Goal: Contribute content: Add original content to the website for others to see

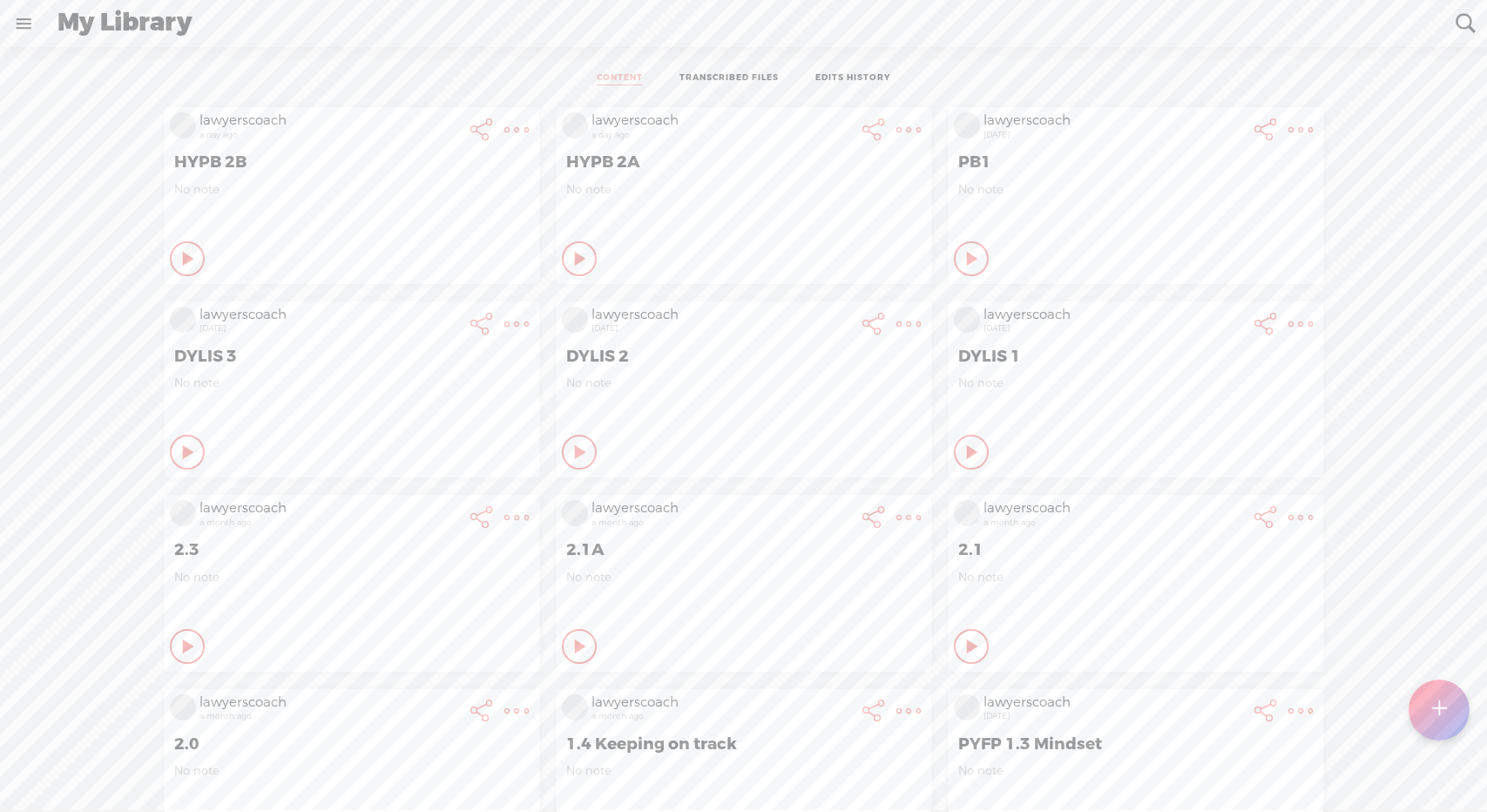
scroll to position [1, 0]
click at [505, 130] on t at bounding box center [517, 129] width 25 height 25
click at [357, 184] on link "Edit" at bounding box center [408, 186] width 197 height 40
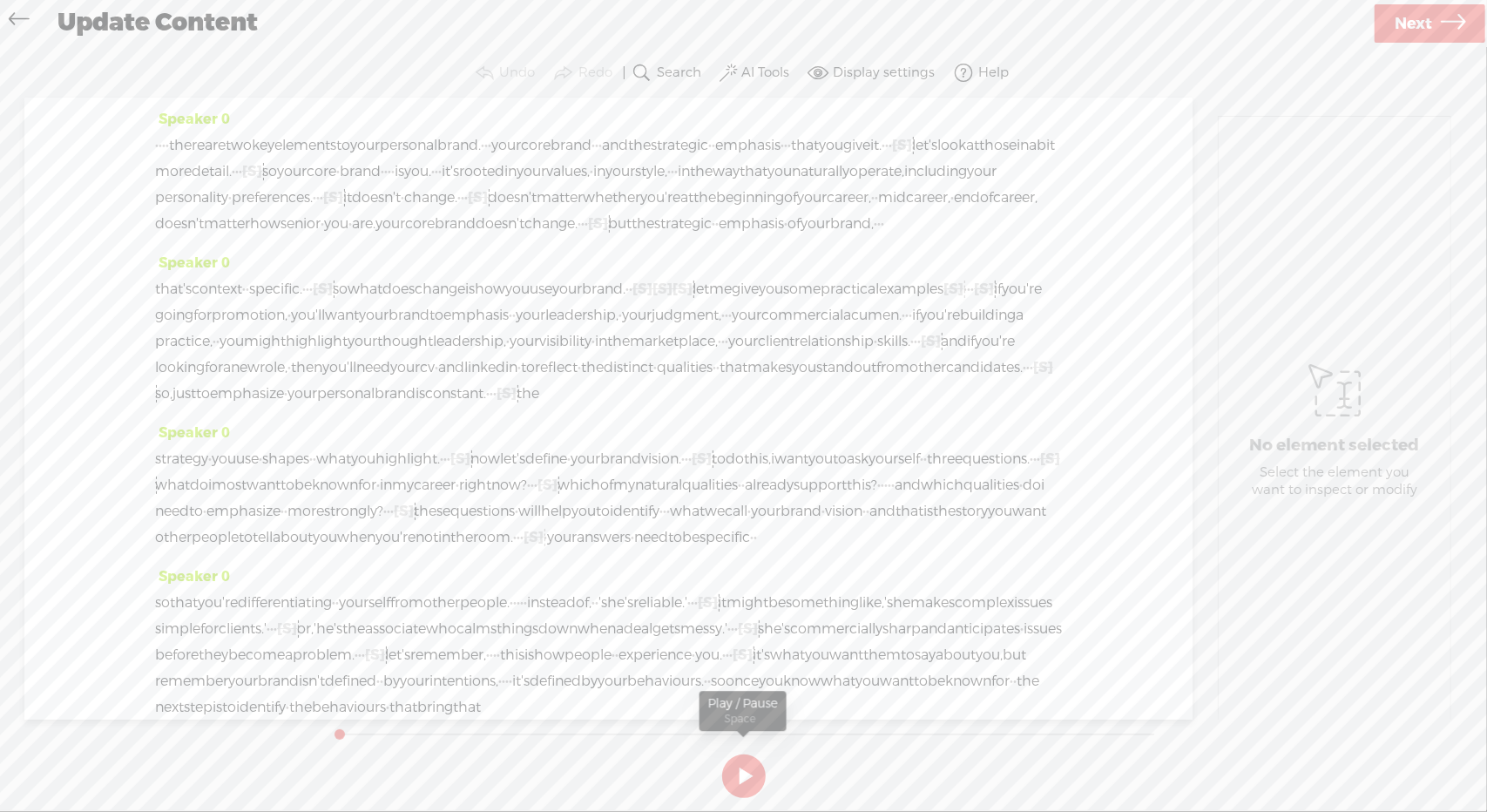
click at [750, 771] on button at bounding box center [744, 776] width 43 height 43
click at [748, 771] on button at bounding box center [744, 776] width 43 height 43
click at [775, 76] on label "AI Tools" at bounding box center [765, 73] width 48 height 17
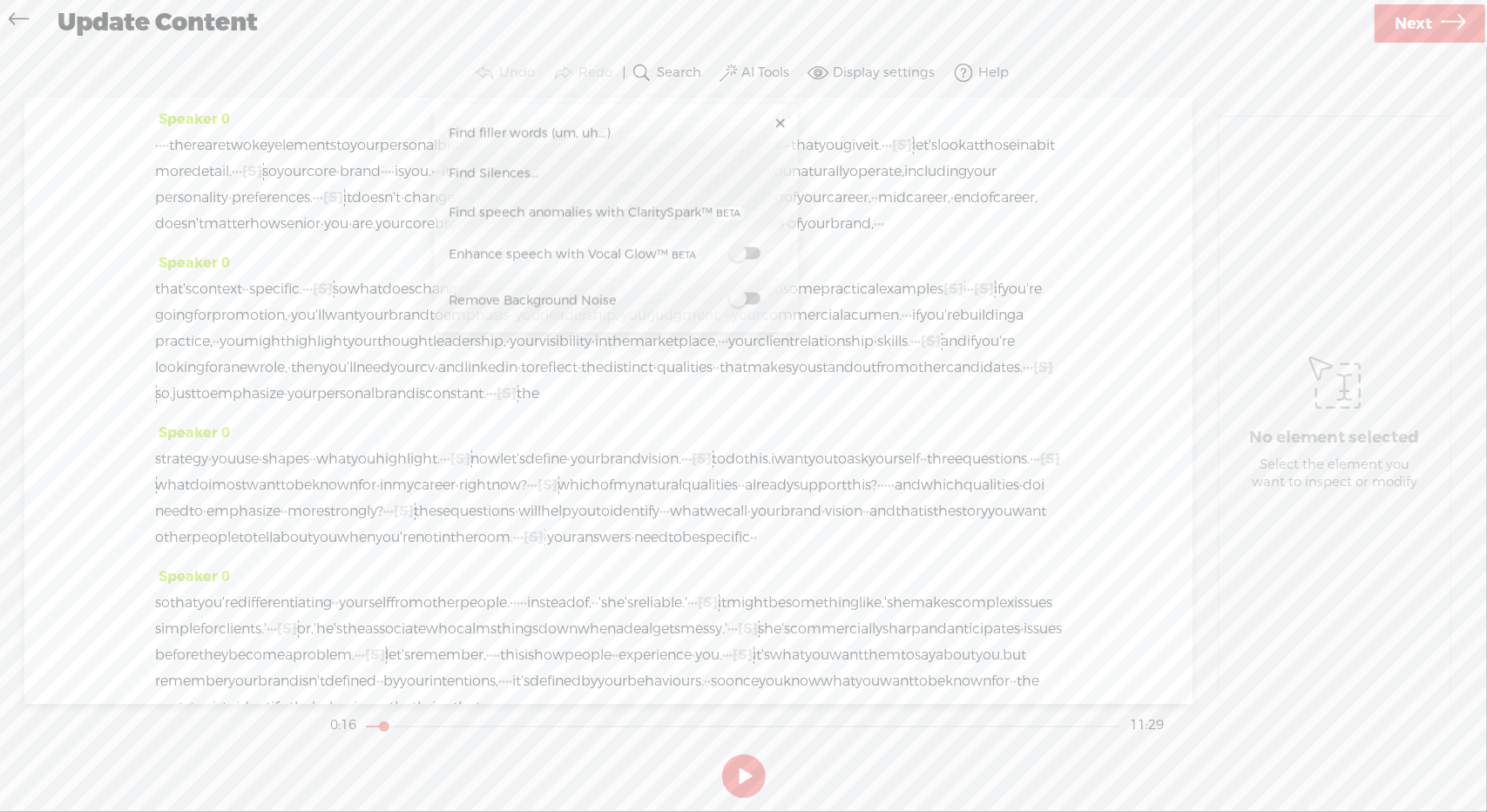
click at [742, 258] on span at bounding box center [744, 253] width 31 height 12
click at [750, 767] on button at bounding box center [744, 776] width 43 height 43
click at [781, 123] on link at bounding box center [780, 124] width 17 height 17
drag, startPoint x: 392, startPoint y: 726, endPoint x: 351, endPoint y: 729, distance: 41.1
click at [371, 729] on div at bounding box center [390, 728] width 40 height 40
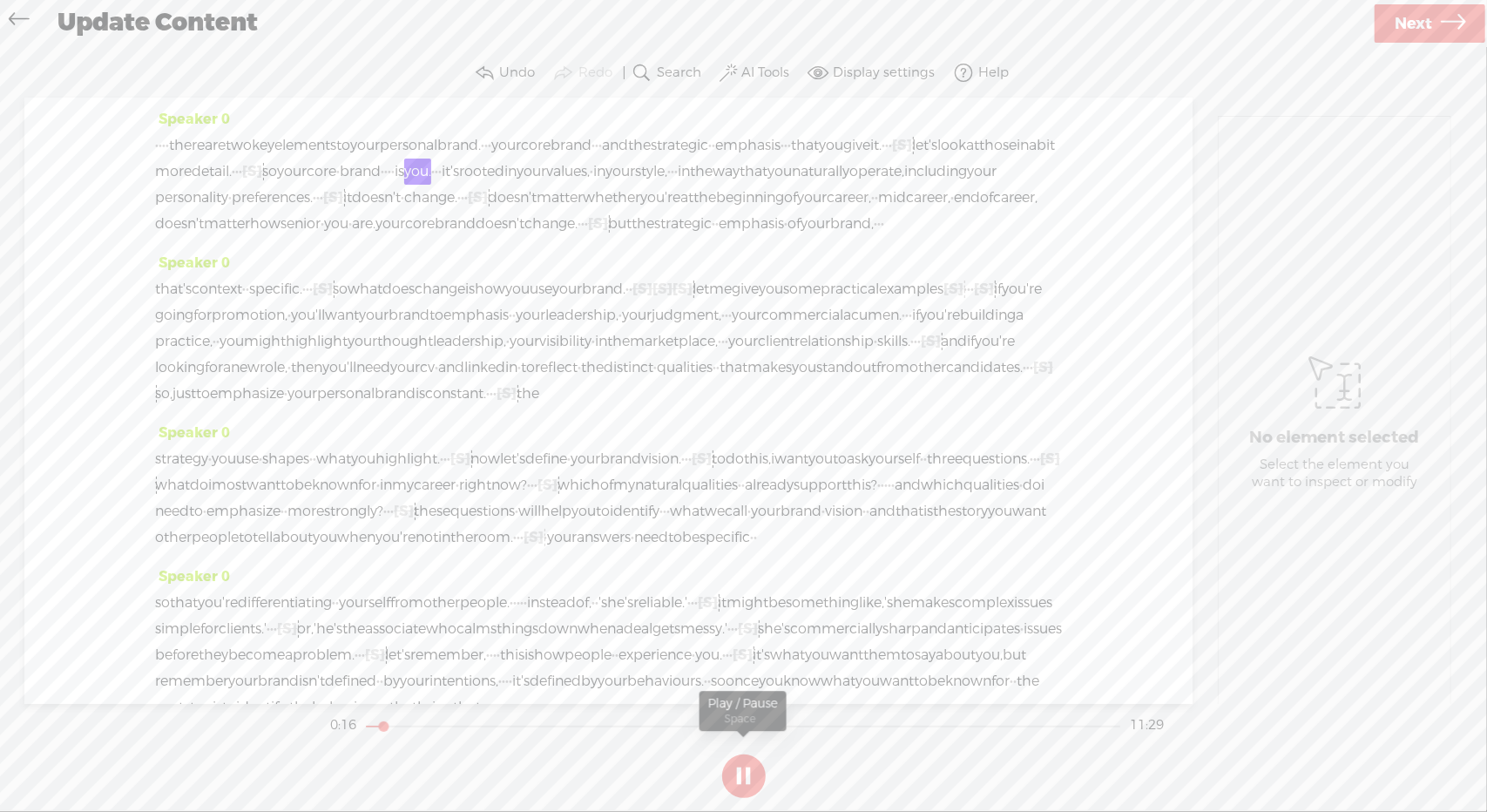
click at [746, 778] on button at bounding box center [744, 776] width 43 height 43
click at [1457, 11] on icon at bounding box center [1453, 24] width 25 height 44
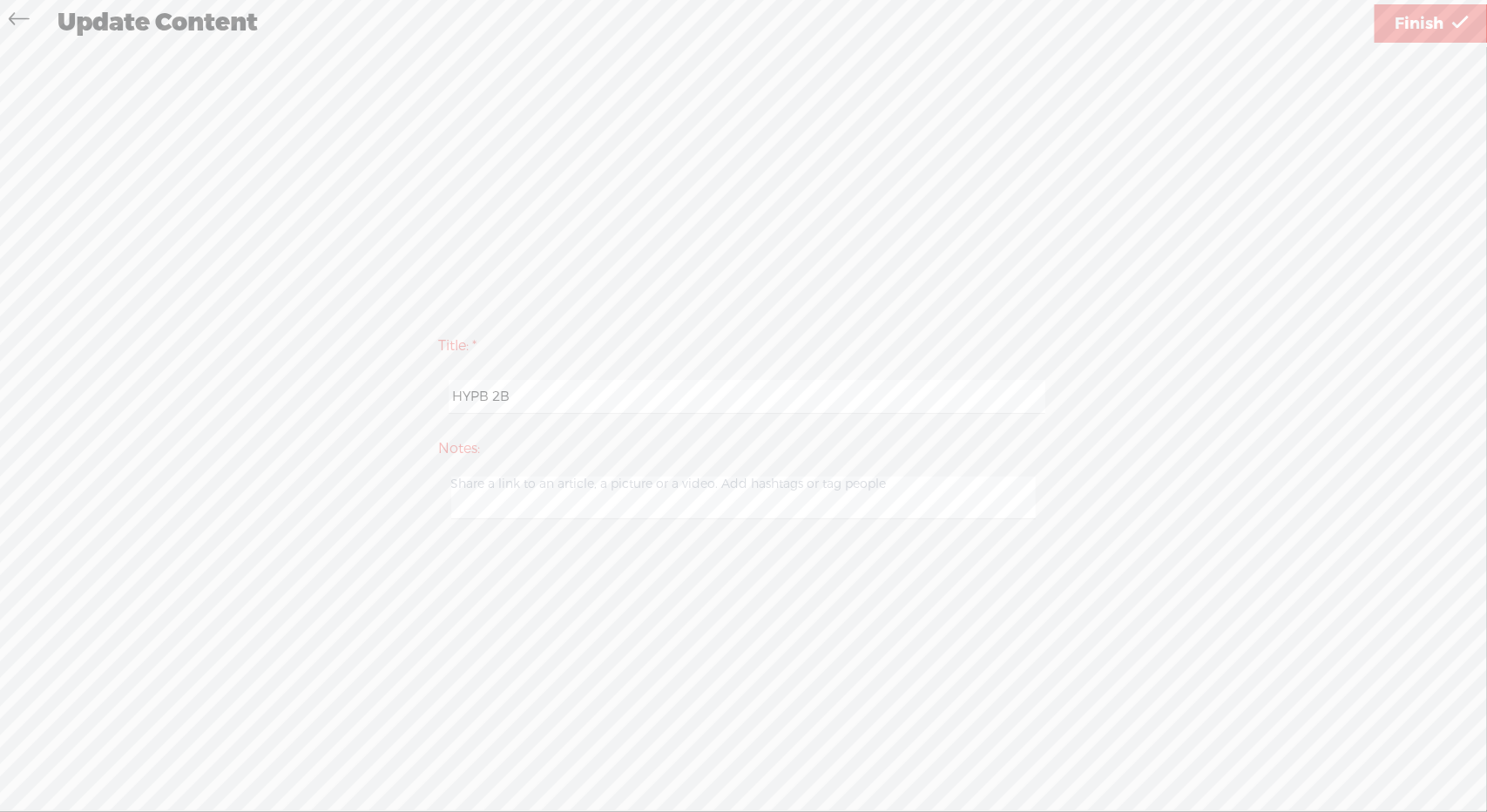
click at [1434, 21] on span "Finish" at bounding box center [1419, 24] width 49 height 44
